Goal: Find specific page/section: Find specific page/section

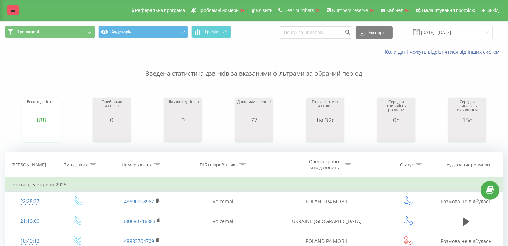
drag, startPoint x: 0, startPoint y: 0, endPoint x: 14, endPoint y: 11, distance: 17.8
click at [14, 11] on icon at bounding box center [13, 10] width 4 height 5
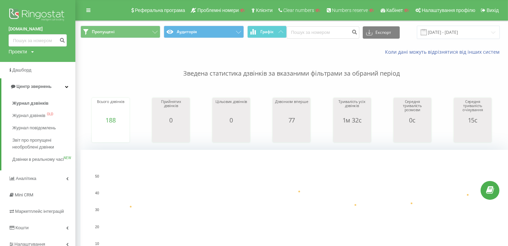
click at [26, 51] on div "Проекти" at bounding box center [18, 51] width 19 height 7
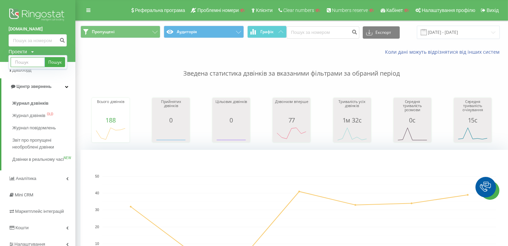
click at [29, 63] on input "text" at bounding box center [28, 62] width 34 height 10
paste input "mvpsales.biz"
type input "mvpsales.biz"
click at [54, 64] on link "Пошук" at bounding box center [55, 62] width 20 height 10
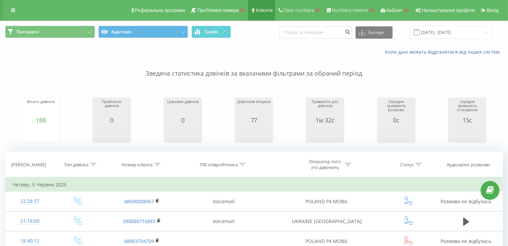
click at [264, 12] on span "Клієнти" at bounding box center [264, 10] width 17 height 5
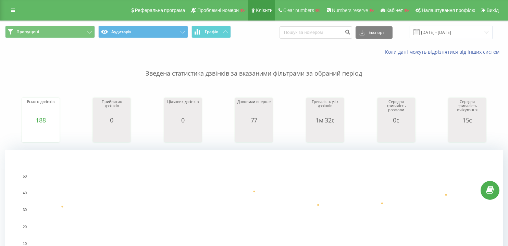
click at [266, 11] on span "Клієнти" at bounding box center [264, 10] width 17 height 5
